Goal: Check status: Check status

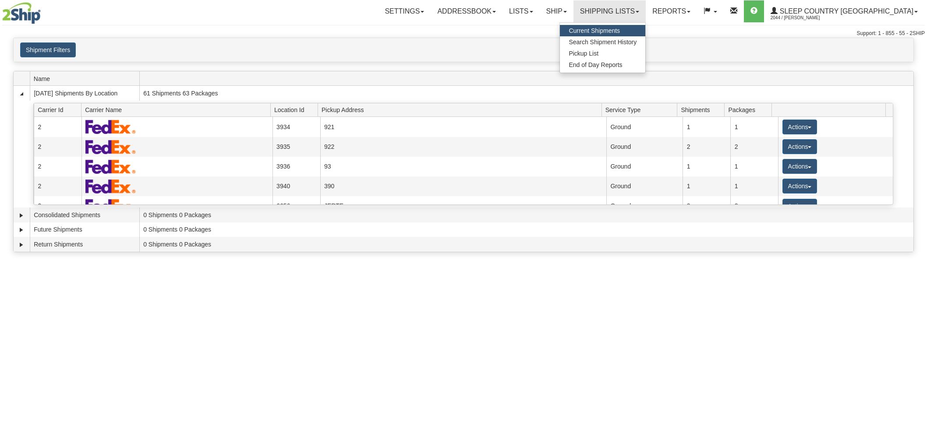
click at [627, 35] on link "Current Shipments" at bounding box center [602, 30] width 85 height 11
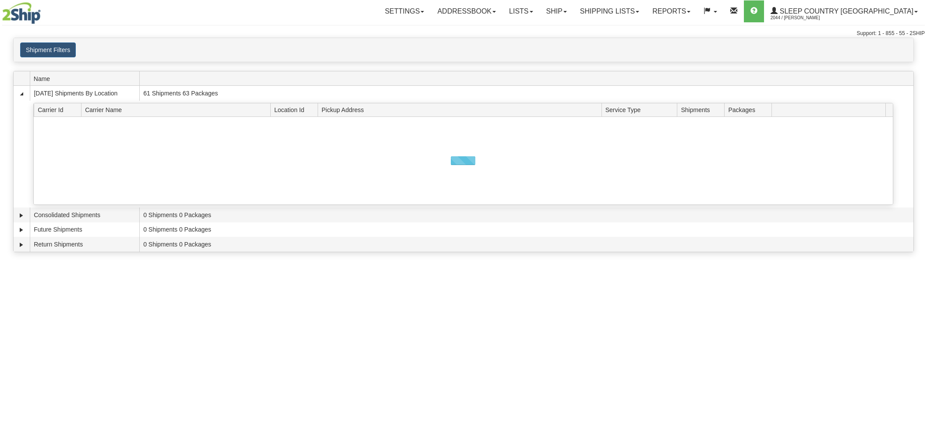
click at [634, 1] on link "Shipping lists" at bounding box center [609, 11] width 72 height 22
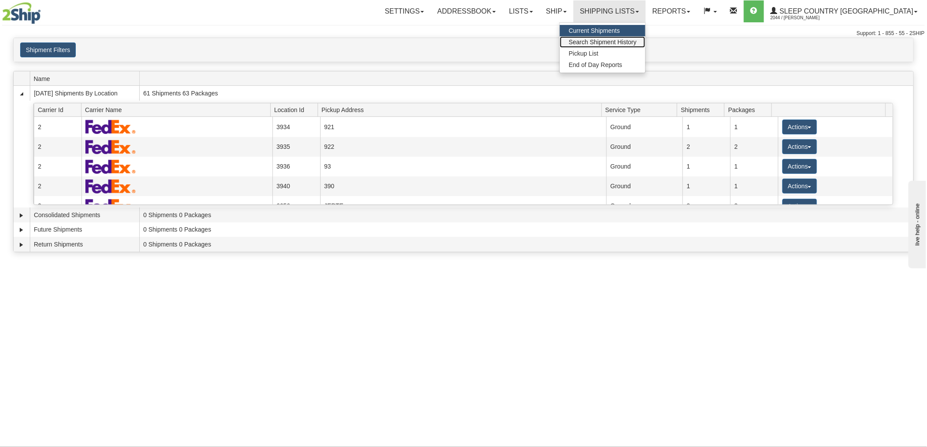
click at [635, 40] on span "Search Shipment History" at bounding box center [602, 42] width 68 height 7
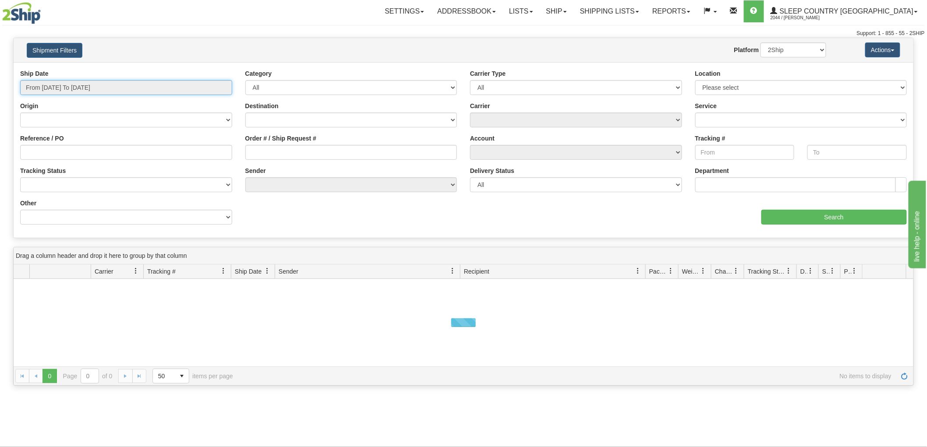
click at [96, 88] on input "From 10/01/2025 To 10/02/2025" at bounding box center [126, 87] width 212 height 15
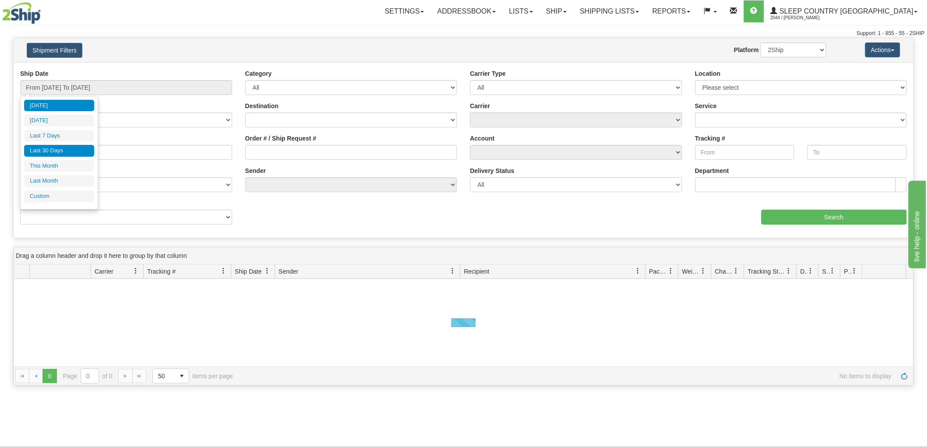
click at [53, 149] on li "Last 30 Days" at bounding box center [59, 151] width 70 height 12
type input "From 09/03/2025 To 10/02/2025"
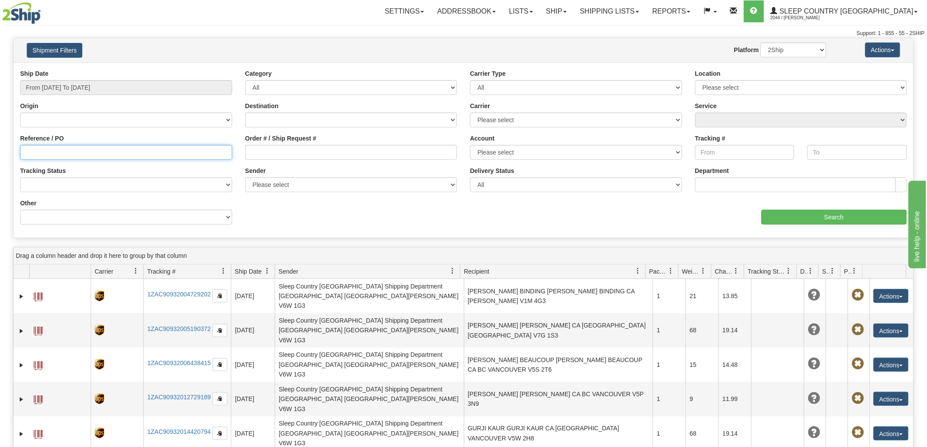
click at [53, 155] on input "Reference / PO" at bounding box center [126, 152] width 212 height 15
paste input "9000F432797"
type input "9000F432797"
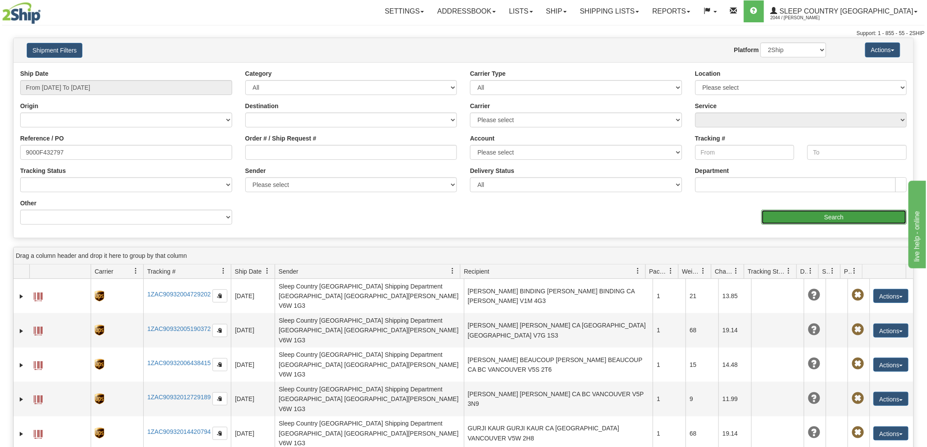
click at [866, 210] on input "Search" at bounding box center [833, 217] width 145 height 15
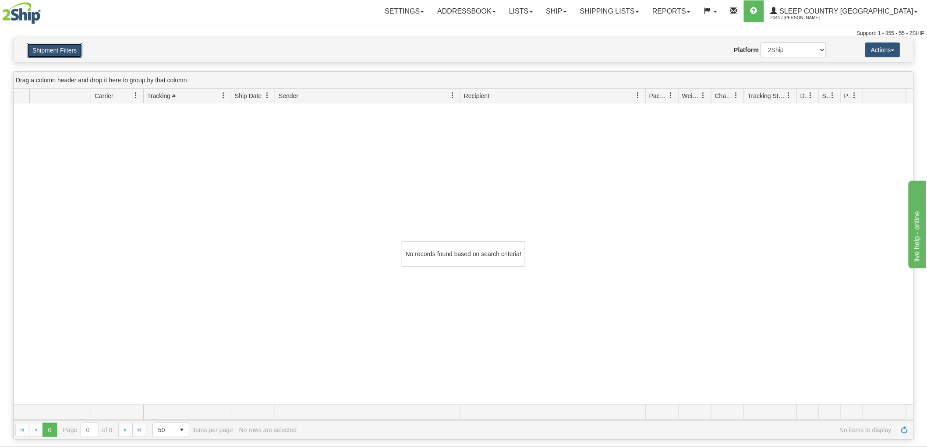
click at [58, 51] on button "Shipment Filters" at bounding box center [55, 50] width 56 height 15
